Goal: Task Accomplishment & Management: Use online tool/utility

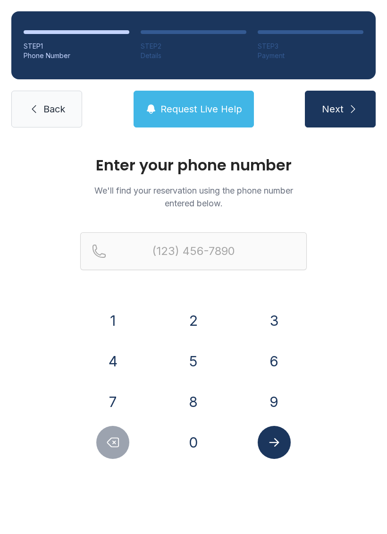
click at [108, 397] on button "7" at bounding box center [112, 401] width 33 height 33
click at [104, 317] on button "1" at bounding box center [112, 320] width 33 height 33
click at [277, 321] on button "3" at bounding box center [274, 320] width 33 height 33
click at [197, 404] on button "8" at bounding box center [193, 401] width 33 height 33
click at [192, 357] on button "5" at bounding box center [193, 361] width 33 height 33
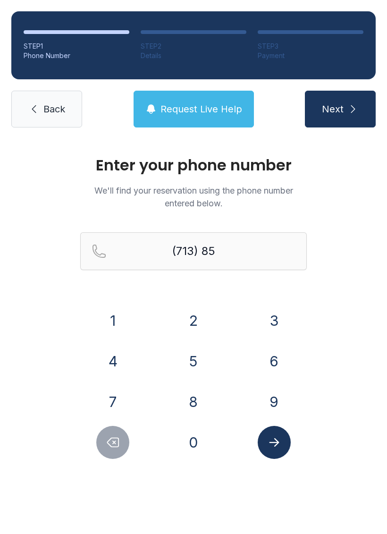
click at [287, 314] on button "3" at bounding box center [274, 320] width 33 height 33
click at [186, 360] on button "5" at bounding box center [193, 361] width 33 height 33
click at [279, 363] on button "6" at bounding box center [274, 361] width 33 height 33
click at [194, 318] on button "2" at bounding box center [193, 320] width 33 height 33
click at [200, 368] on button "5" at bounding box center [193, 361] width 33 height 33
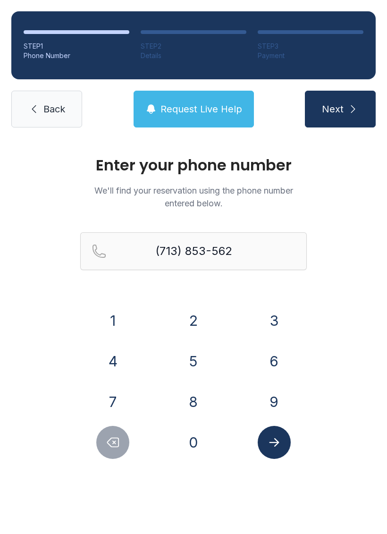
type input "[PHONE_NUMBER]"
click at [275, 439] on icon "Submit lookup form" at bounding box center [274, 442] width 10 height 8
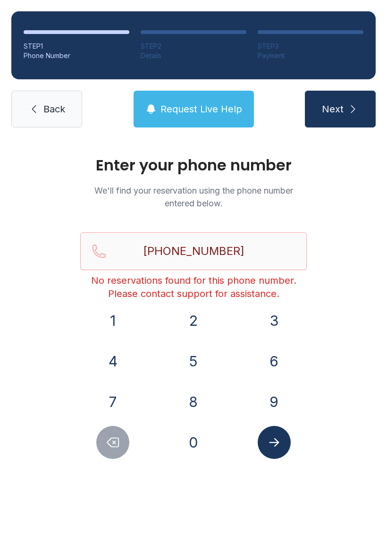
click at [58, 102] on link "Back" at bounding box center [46, 109] width 71 height 37
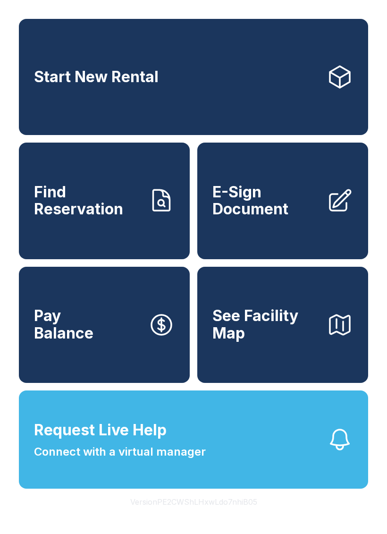
click at [110, 218] on span "Find Reservation" at bounding box center [87, 201] width 107 height 34
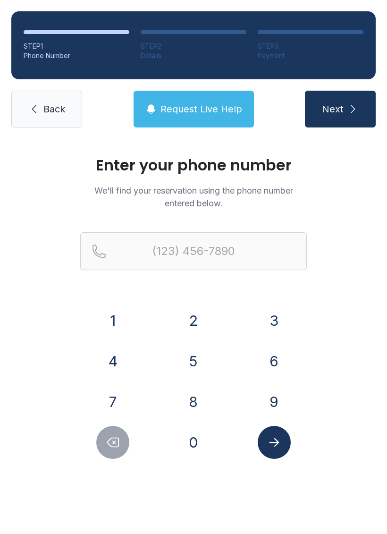
click at [116, 407] on button "7" at bounding box center [112, 401] width 33 height 33
click at [102, 314] on button "1" at bounding box center [112, 320] width 33 height 33
click at [288, 324] on button "3" at bounding box center [274, 320] width 33 height 33
click at [196, 406] on button "8" at bounding box center [193, 401] width 33 height 33
click at [194, 362] on button "5" at bounding box center [193, 361] width 33 height 33
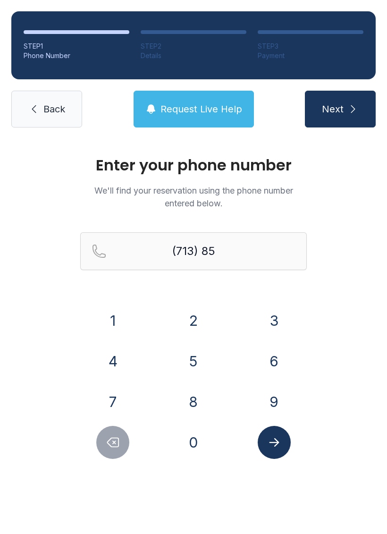
click at [279, 314] on button "3" at bounding box center [274, 320] width 33 height 33
click at [188, 361] on button "5" at bounding box center [193, 361] width 33 height 33
click at [272, 364] on button "6" at bounding box center [274, 361] width 33 height 33
click at [192, 323] on button "2" at bounding box center [193, 320] width 33 height 33
click at [199, 365] on button "5" at bounding box center [193, 361] width 33 height 33
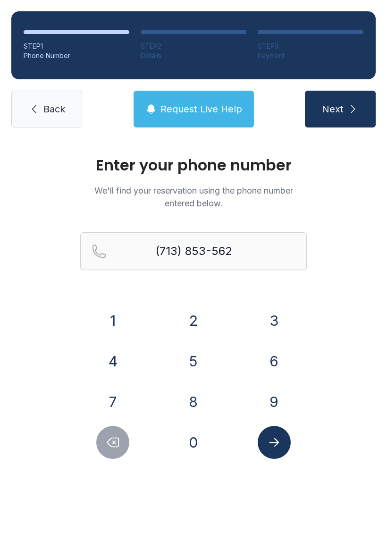
type input "[PHONE_NUMBER]"
click at [282, 447] on button "Submit lookup form" at bounding box center [274, 442] width 33 height 33
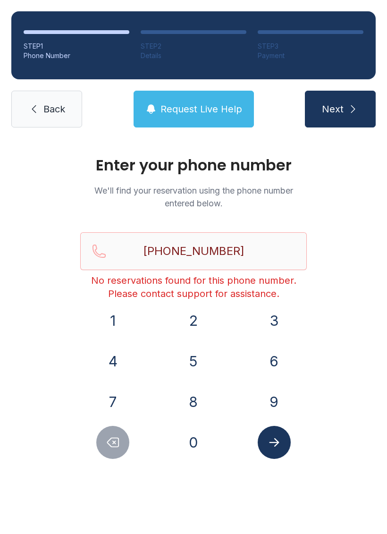
click at [47, 115] on span "Back" at bounding box center [54, 108] width 22 height 13
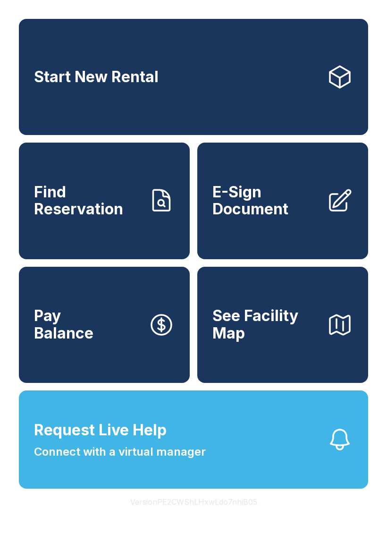
click at [274, 203] on span "E-Sign Document" at bounding box center [265, 201] width 107 height 34
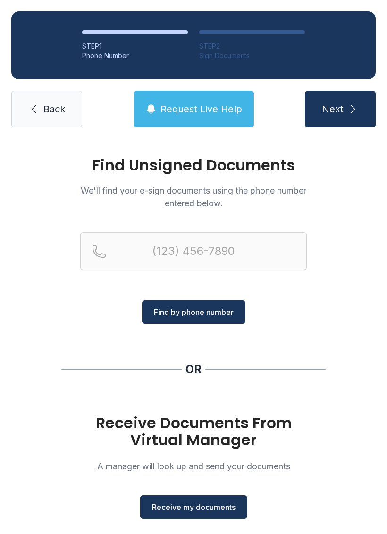
click at [49, 107] on span "Back" at bounding box center [54, 108] width 22 height 13
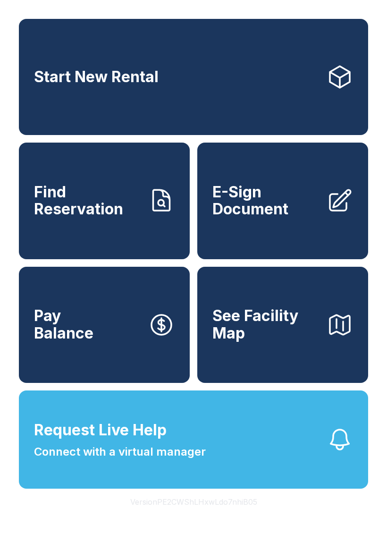
click at [276, 207] on span "E-Sign Document" at bounding box center [265, 201] width 107 height 34
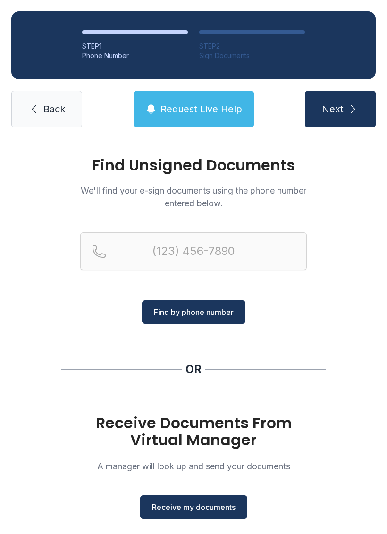
click at [208, 503] on span "Receive my documents" at bounding box center [194, 506] width 84 height 11
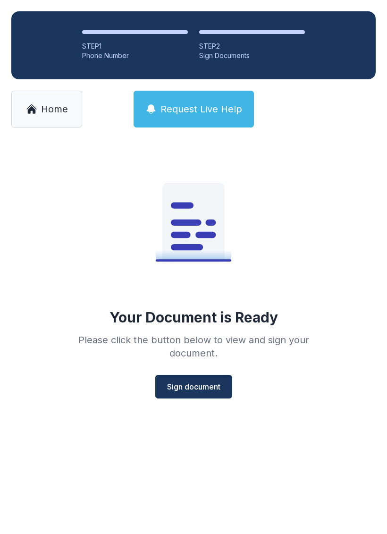
click at [197, 390] on span "Sign document" at bounding box center [193, 386] width 53 height 11
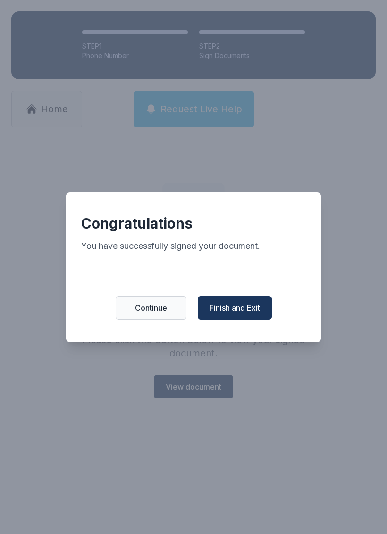
click at [248, 311] on span "Finish and Exit" at bounding box center [235, 307] width 51 height 11
